Goal: Use online tool/utility: Utilize a website feature to perform a specific function

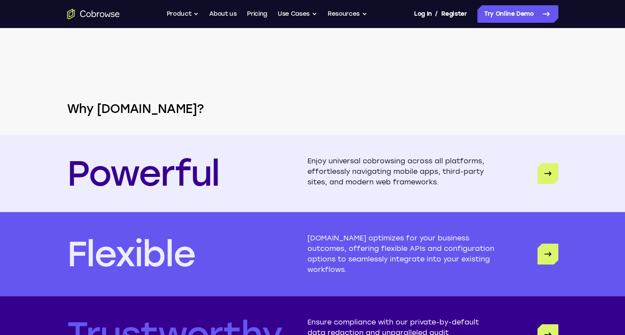
scroll to position [2098, 0]
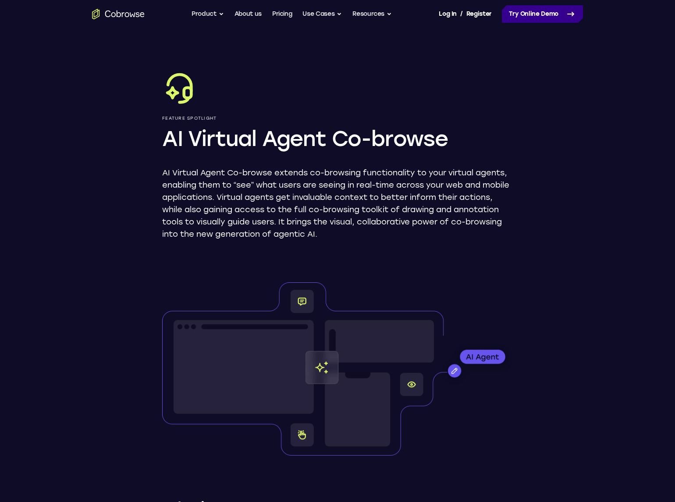
click at [546, 18] on link "Try Online Demo" at bounding box center [542, 14] width 81 height 18
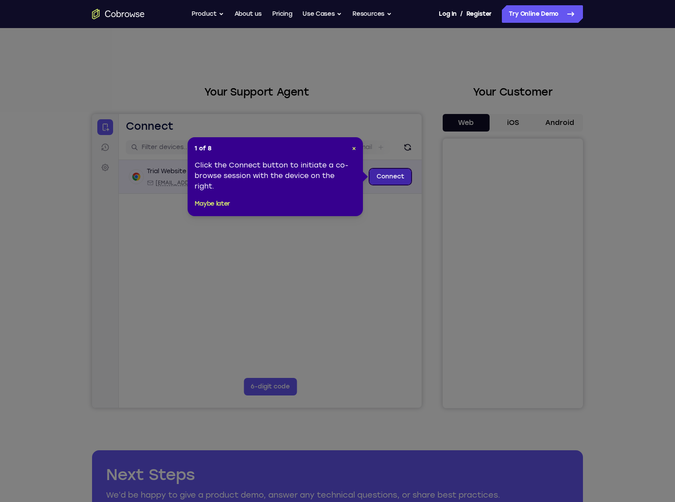
click at [381, 174] on link "Connect" at bounding box center [391, 177] width 42 height 16
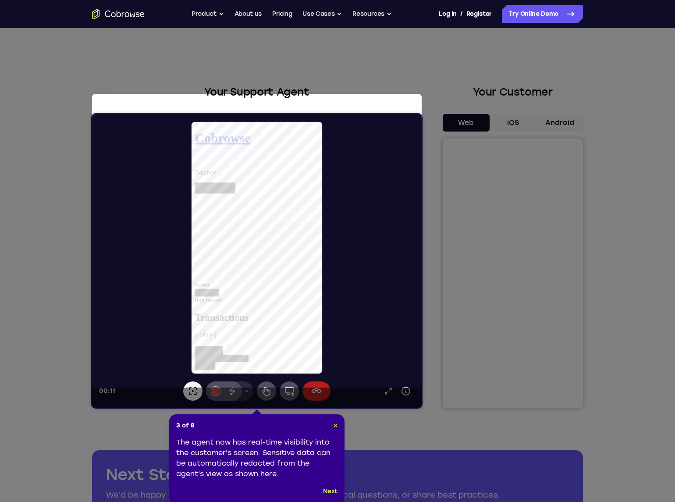
scroll to position [39, 0]
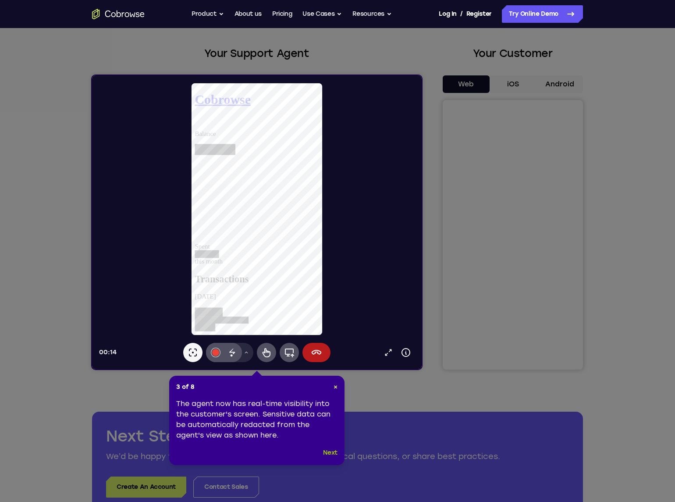
click at [328, 449] on button "Next" at bounding box center [330, 453] width 14 height 11
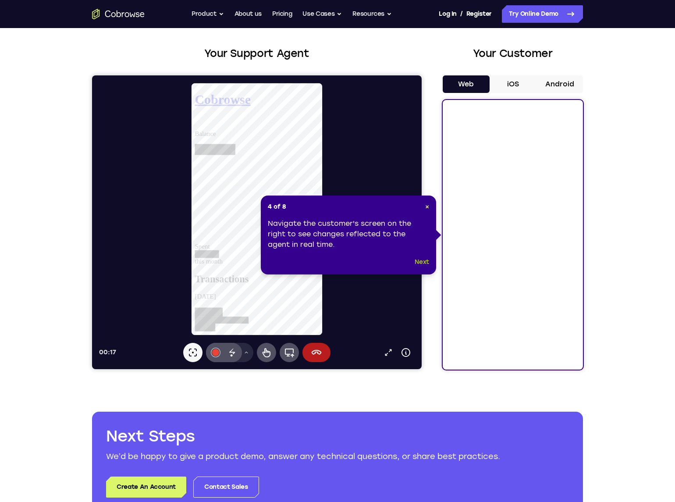
click at [422, 263] on button "Next" at bounding box center [422, 262] width 14 height 11
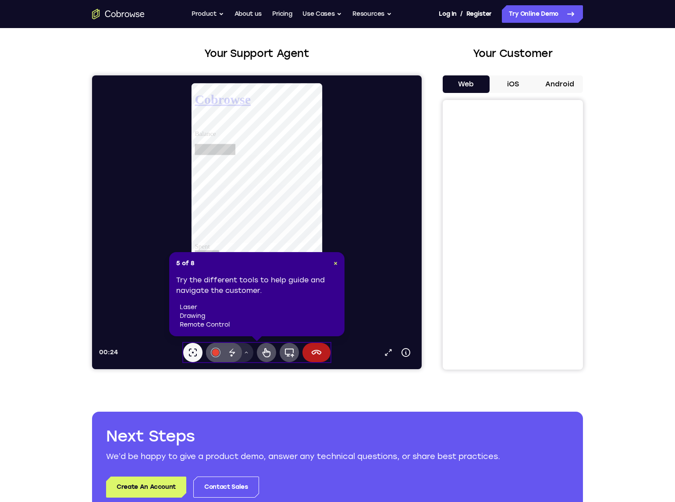
click at [316, 294] on div "Try the different tools to help guide and navigate the customer. laser drawing …" at bounding box center [256, 302] width 161 height 54
click at [232, 345] on div "Disappearing ink" at bounding box center [232, 352] width 19 height 19
click at [267, 354] on icon at bounding box center [266, 352] width 11 height 11
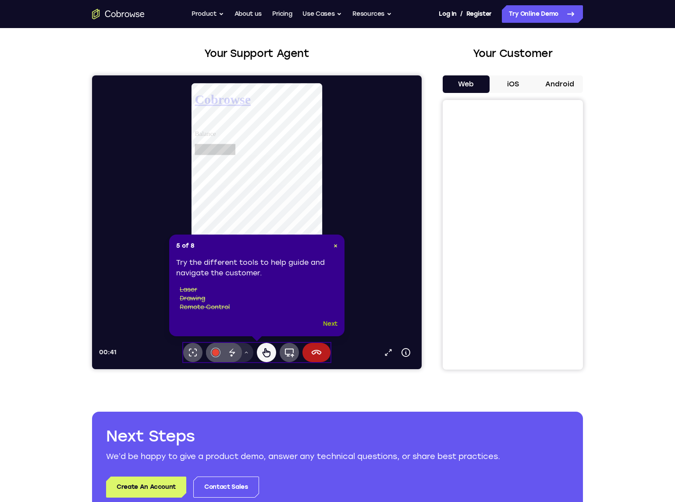
click at [331, 324] on button "Next" at bounding box center [330, 324] width 14 height 11
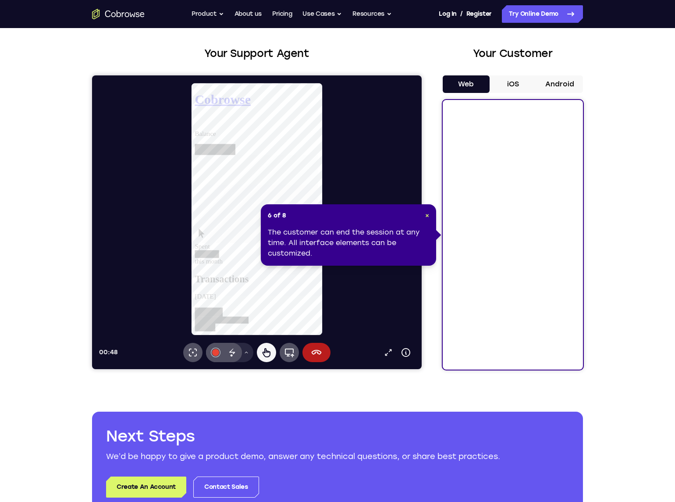
click at [395, 251] on div "The customer can end the session at any time. All interface elements can be cus…" at bounding box center [348, 243] width 161 height 32
click at [320, 349] on icon at bounding box center [316, 352] width 11 height 11
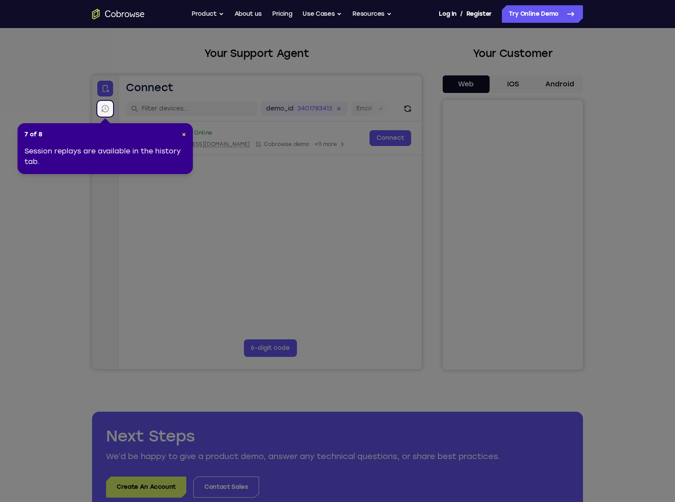
click at [128, 150] on div "Session replays are available in the history tab." at bounding box center [105, 156] width 161 height 21
click at [101, 109] on icon at bounding box center [105, 108] width 9 height 9
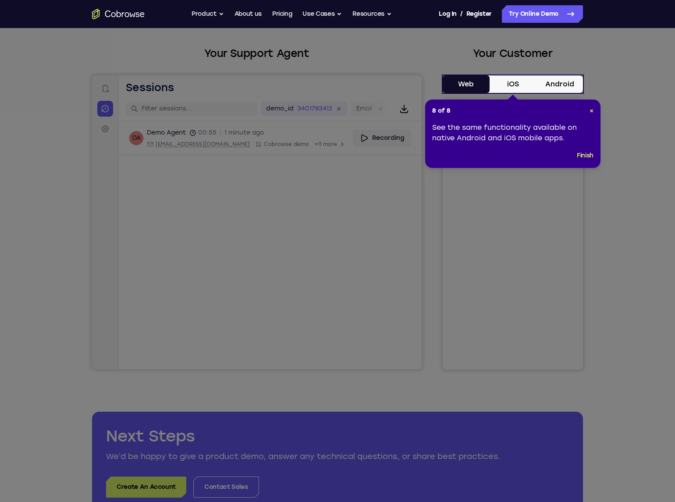
click at [518, 85] on button "iOS" at bounding box center [513, 84] width 47 height 18
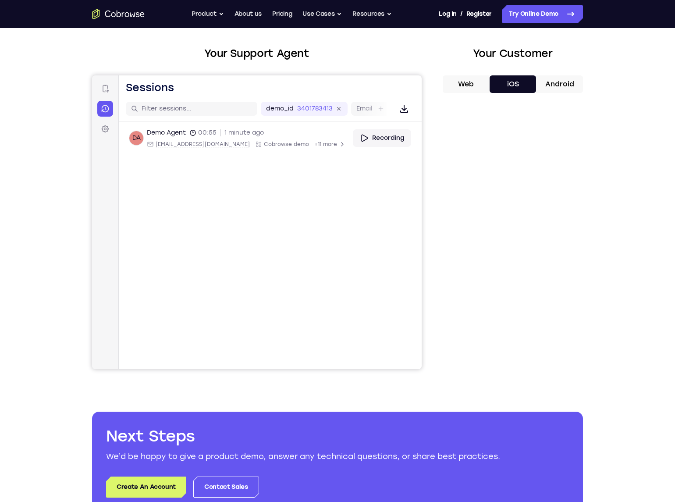
click at [555, 85] on button "Android" at bounding box center [559, 84] width 47 height 18
click at [458, 85] on button "Web" at bounding box center [466, 84] width 47 height 18
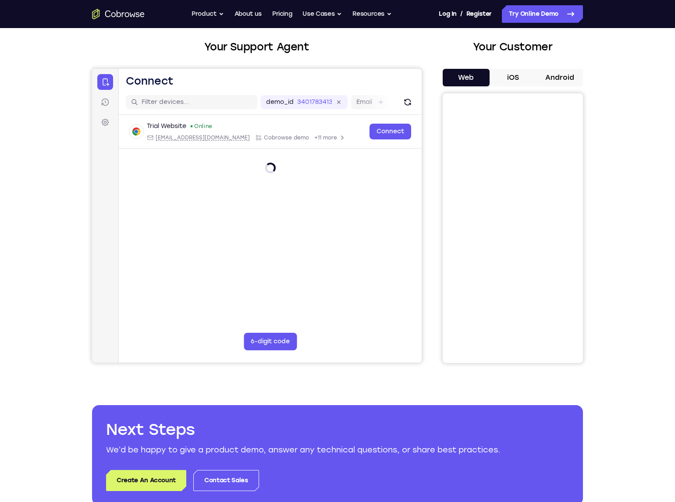
scroll to position [0, 0]
